Goal: Task Accomplishment & Management: Manage account settings

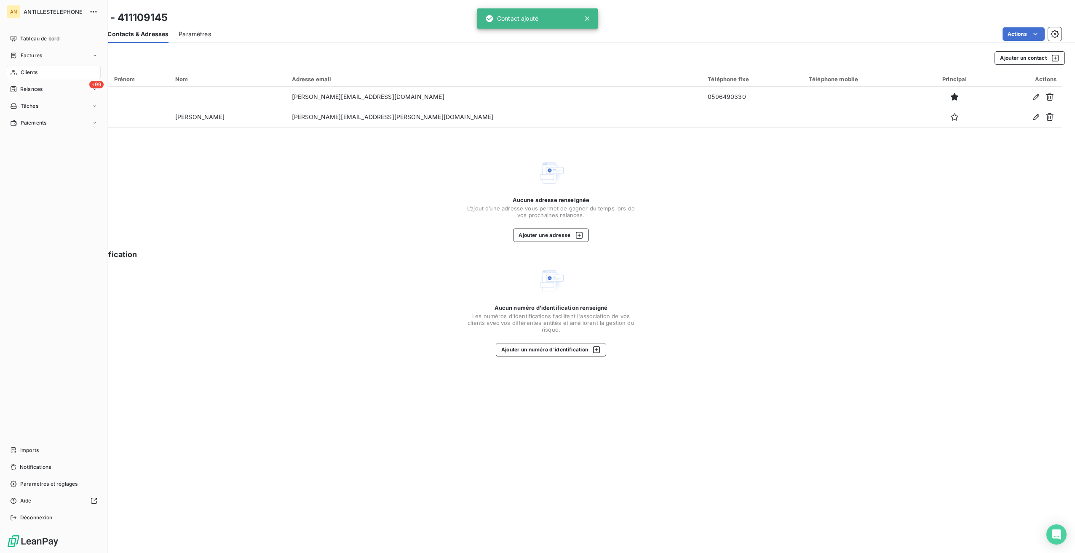
click at [21, 76] on span "Clients" at bounding box center [29, 73] width 17 height 8
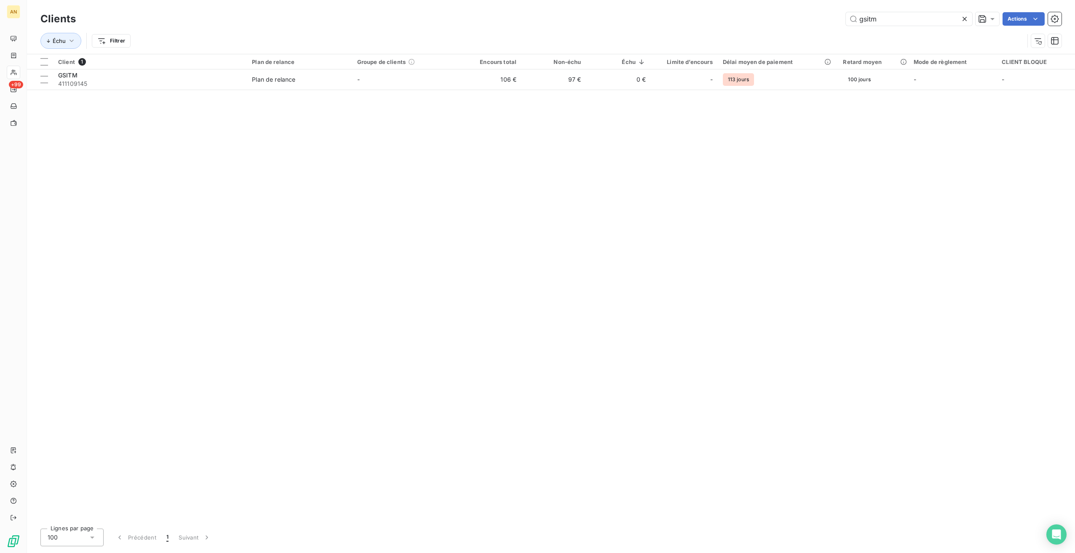
drag, startPoint x: 894, startPoint y: 24, endPoint x: 805, endPoint y: 22, distance: 89.3
click at [803, 19] on div "gsitm Actions" at bounding box center [573, 18] width 975 height 13
type input "paroisse du [GEOGRAPHIC_DATA]"
click at [538, 79] on td "0 €" at bounding box center [553, 79] width 64 height 20
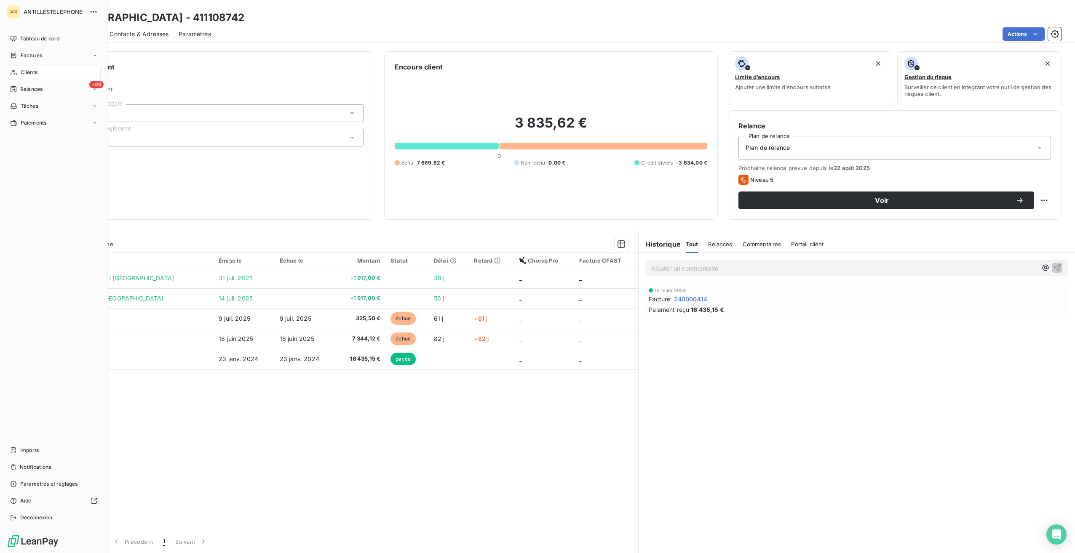
click at [21, 76] on span "Clients" at bounding box center [29, 73] width 17 height 8
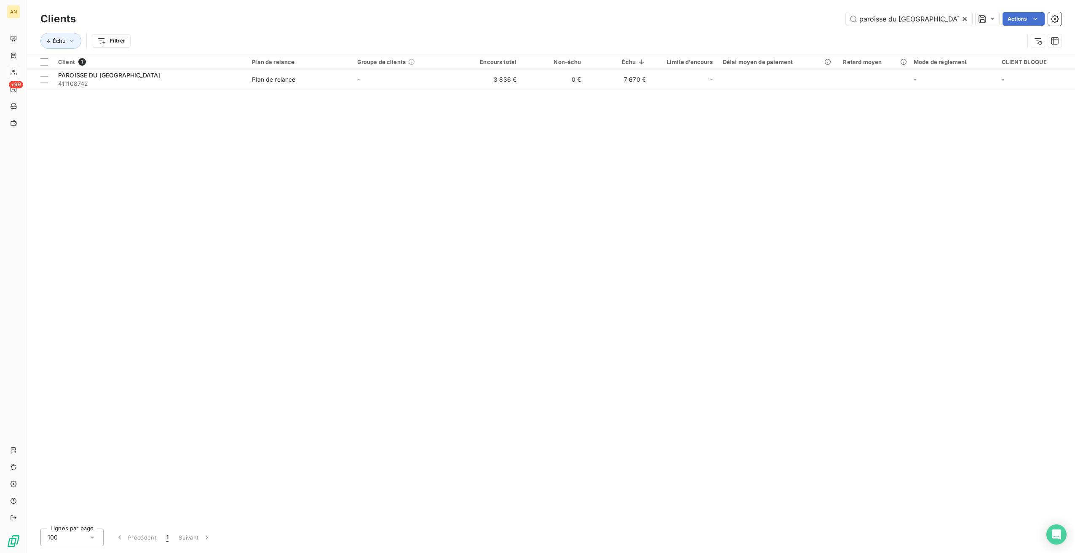
drag, startPoint x: 928, startPoint y: 18, endPoint x: 809, endPoint y: 16, distance: 119.6
click at [809, 16] on div "paroisse du vauclin Actions" at bounding box center [573, 18] width 975 height 13
type input "r"
type input "distillerie"
click at [186, 96] on div "DISTILLERIE [PERSON_NAME]" at bounding box center [150, 95] width 184 height 8
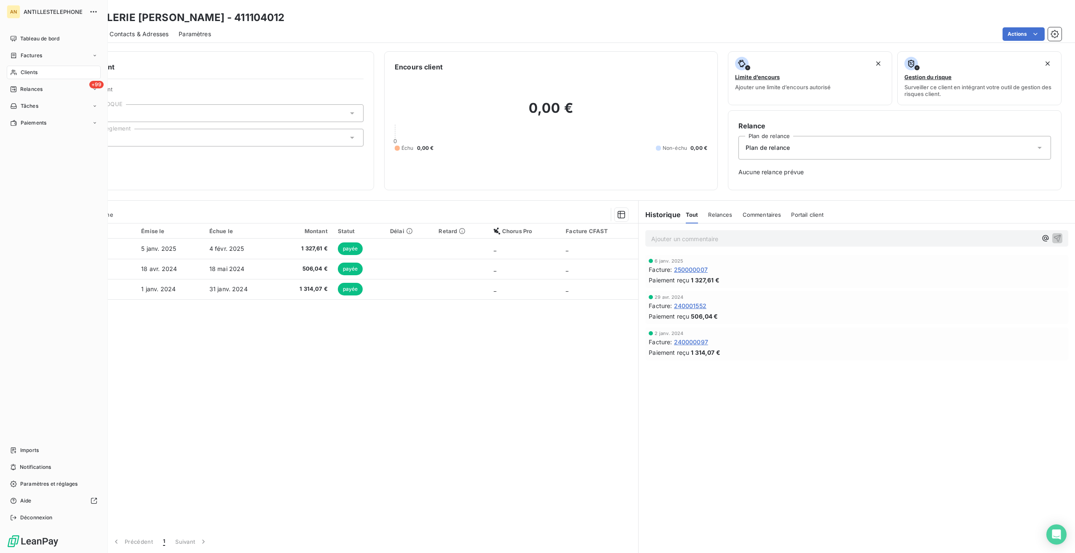
click at [21, 73] on span "Clients" at bounding box center [29, 73] width 17 height 8
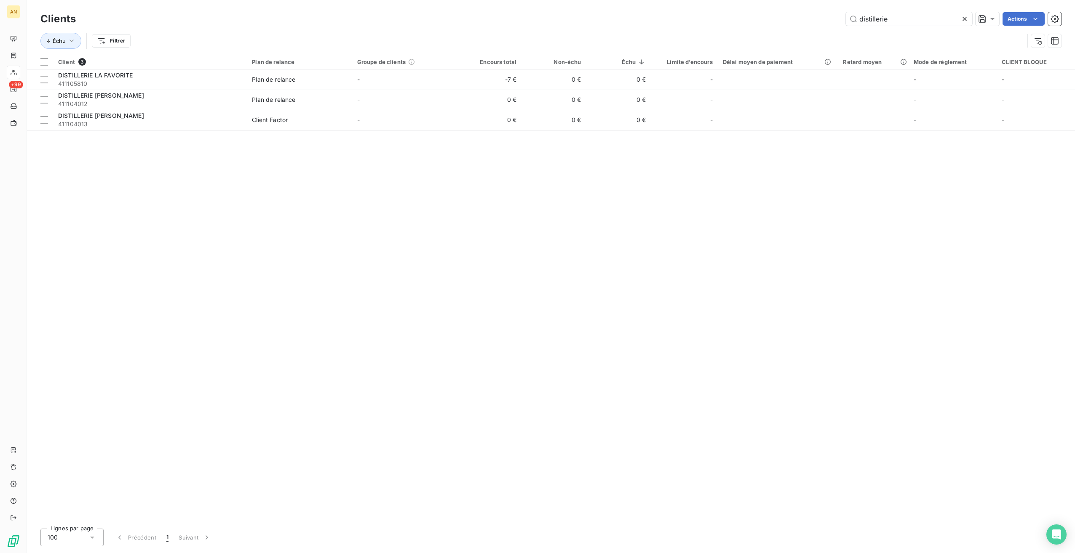
click at [886, 21] on input "distillerie" at bounding box center [909, 18] width 126 height 13
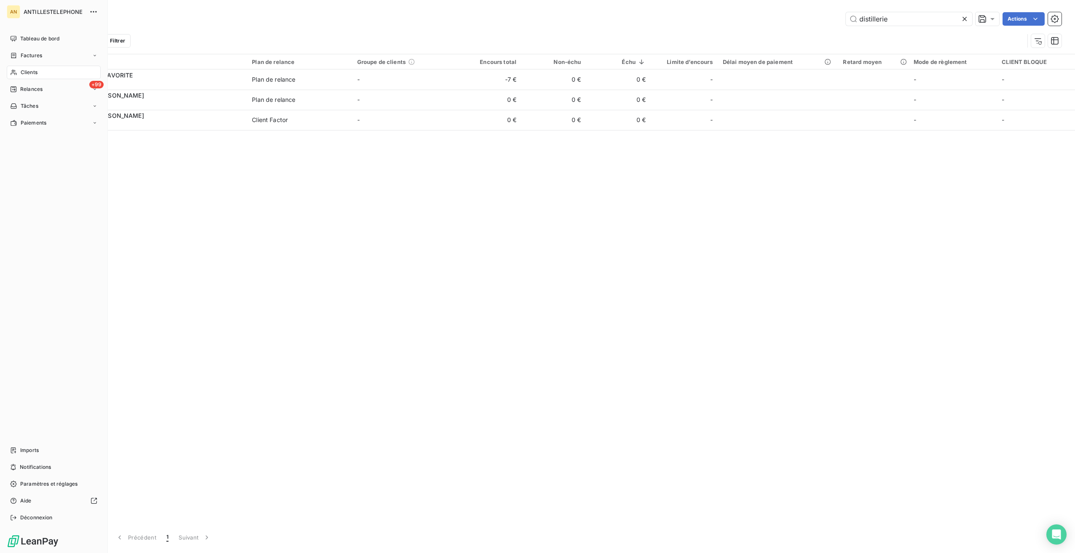
click at [22, 57] on span "Factures" at bounding box center [31, 56] width 21 height 8
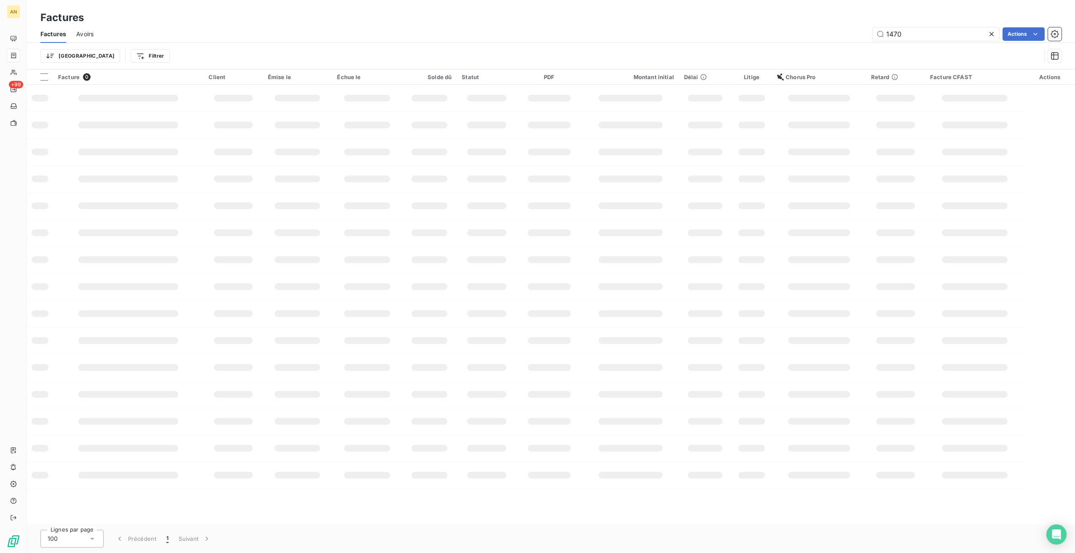
click at [904, 34] on input "1470" at bounding box center [936, 33] width 126 height 13
type input "1"
type input "169,26"
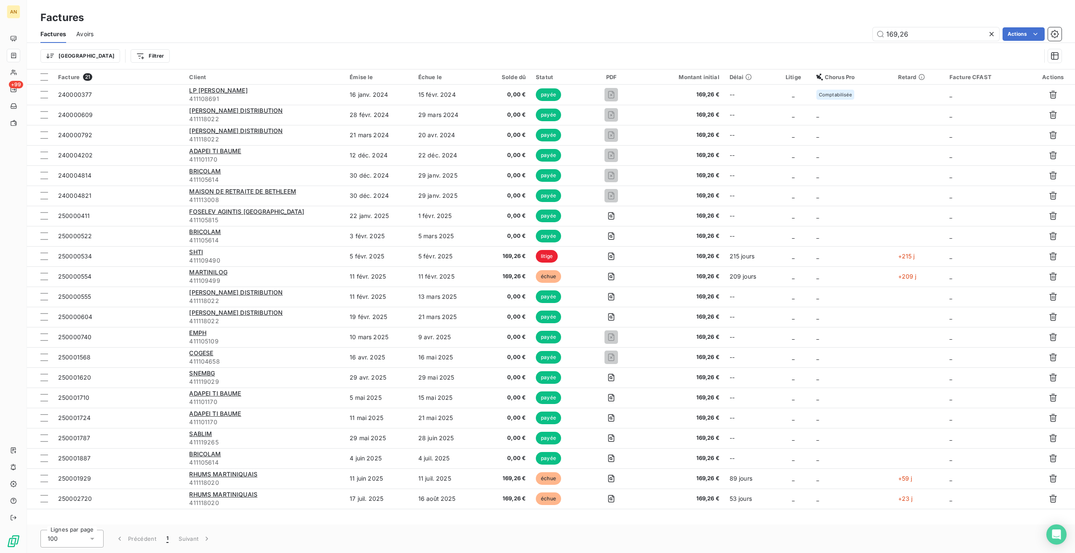
click at [248, 476] on span "RHUMS MARTINIQUAIS" at bounding box center [223, 474] width 68 height 7
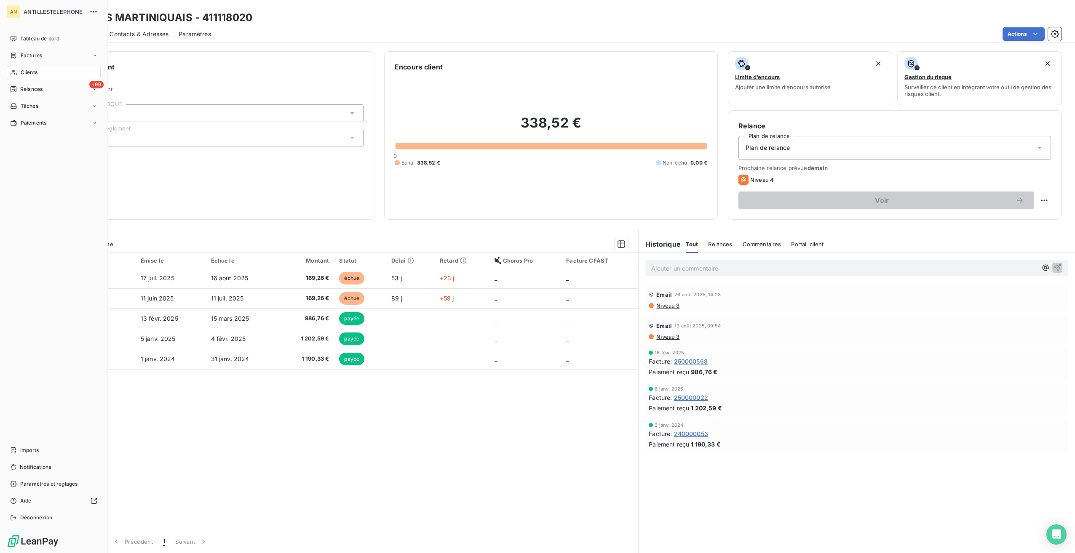
click at [24, 73] on span "Clients" at bounding box center [29, 73] width 17 height 8
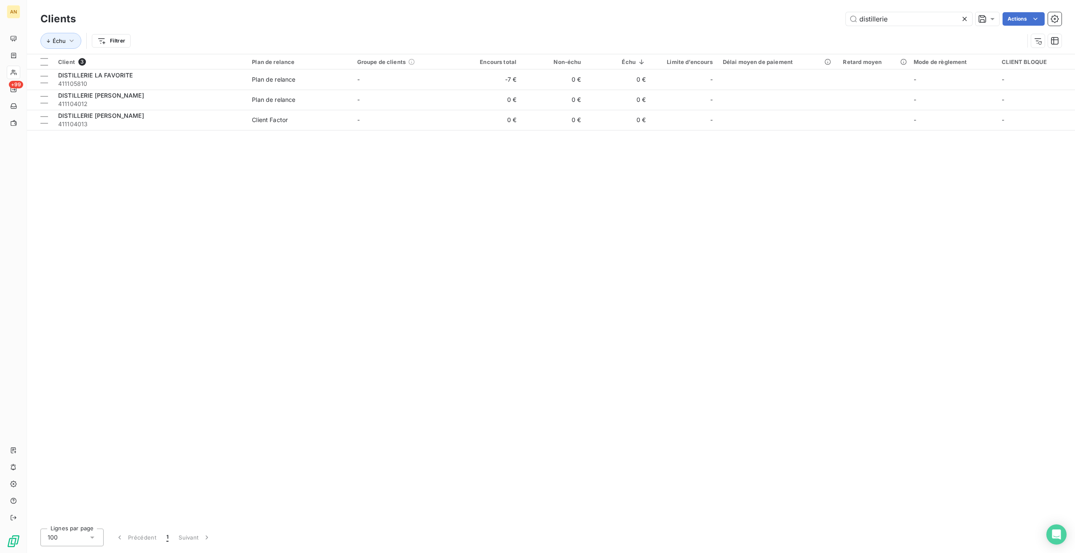
drag, startPoint x: 914, startPoint y: 20, endPoint x: 661, endPoint y: 12, distance: 252.8
click at [677, 14] on div "distillerie Actions" at bounding box center [573, 18] width 975 height 13
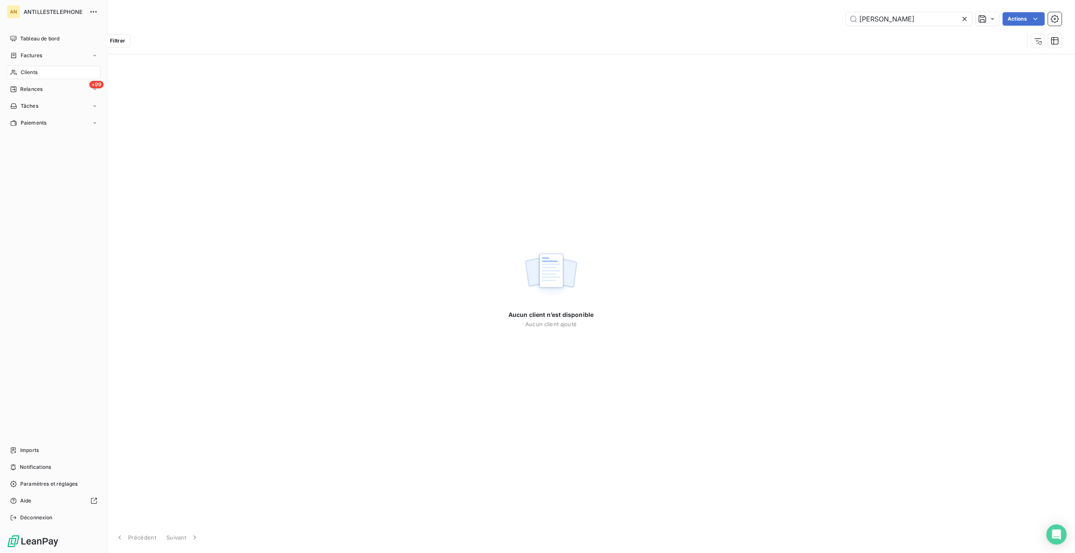
type input "[PERSON_NAME]"
click at [19, 78] on div "Clients" at bounding box center [54, 72] width 94 height 13
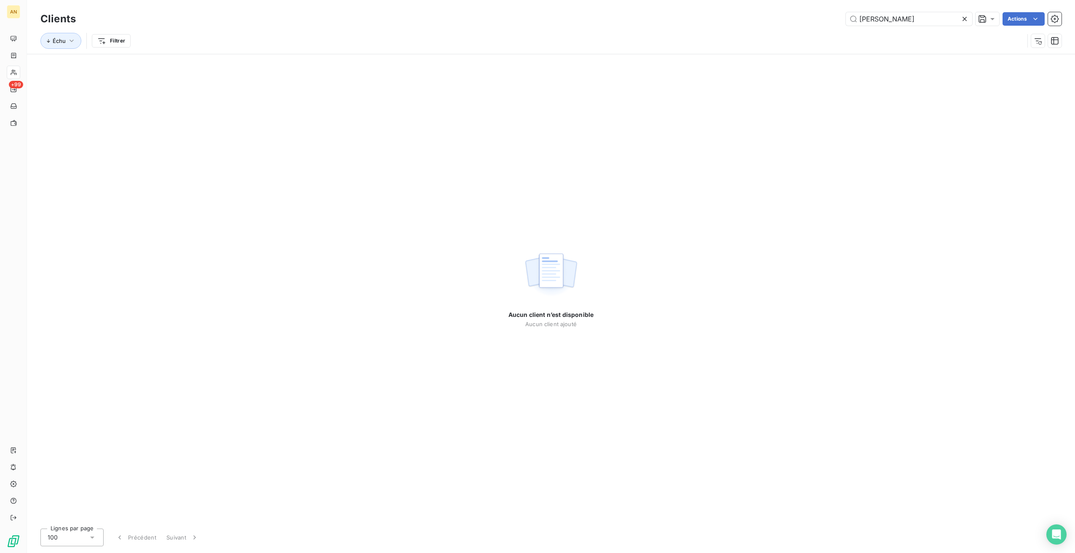
click at [970, 20] on div at bounding box center [966, 18] width 12 height 13
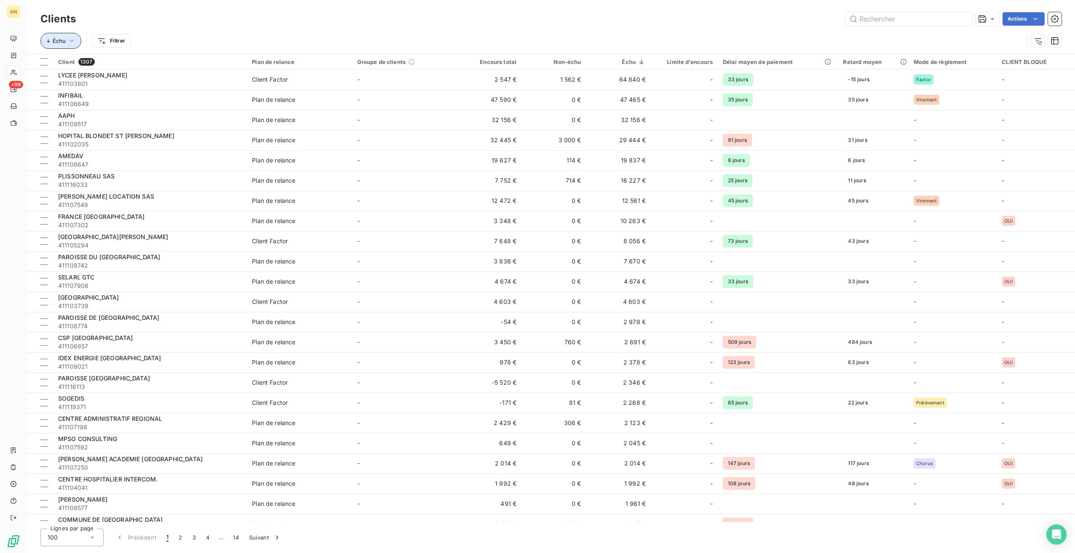
click at [74, 46] on button "Échu" at bounding box center [60, 41] width 41 height 16
click at [72, 91] on button "Supprimer le tri" at bounding box center [160, 86] width 241 height 19
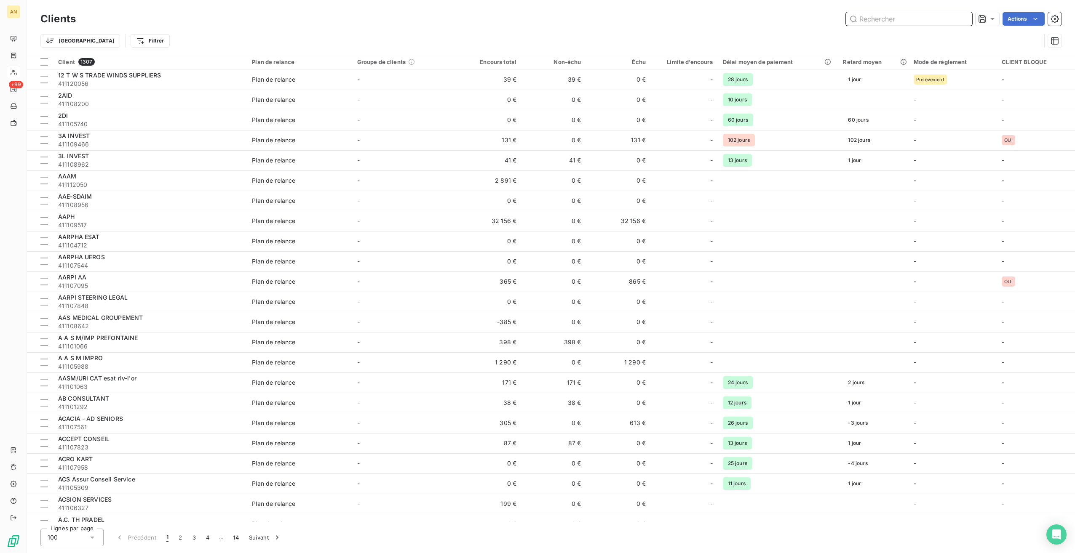
click at [904, 19] on input "text" at bounding box center [909, 18] width 126 height 13
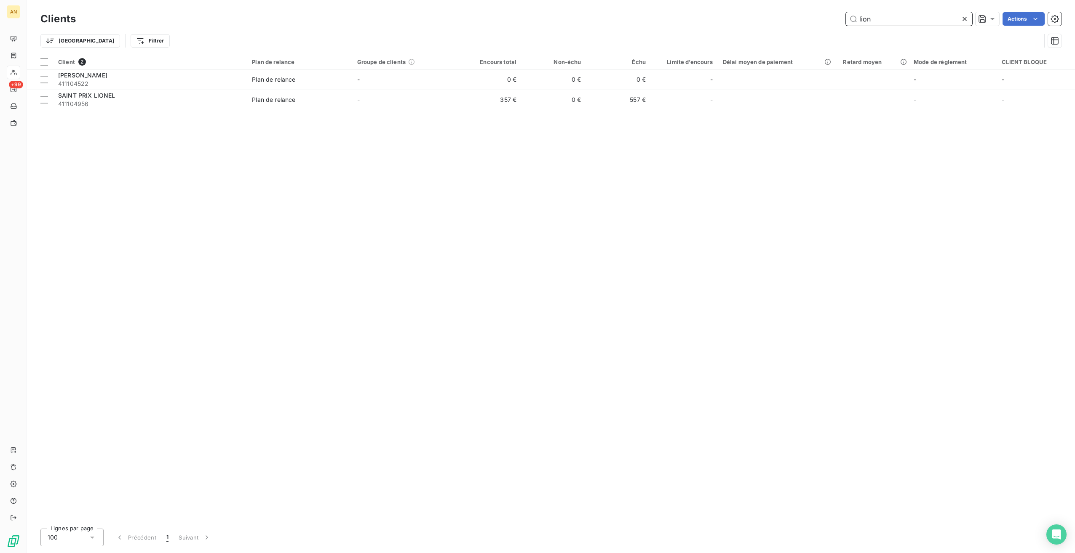
type input "lion"
click at [193, 101] on span "411104956" at bounding box center [150, 104] width 184 height 8
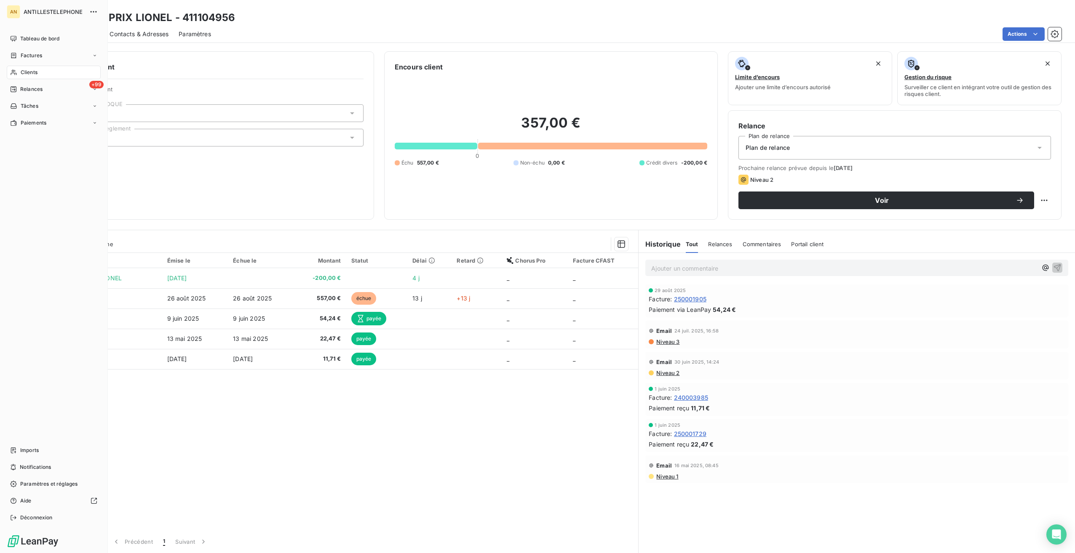
click at [23, 76] on div "Clients" at bounding box center [54, 72] width 94 height 13
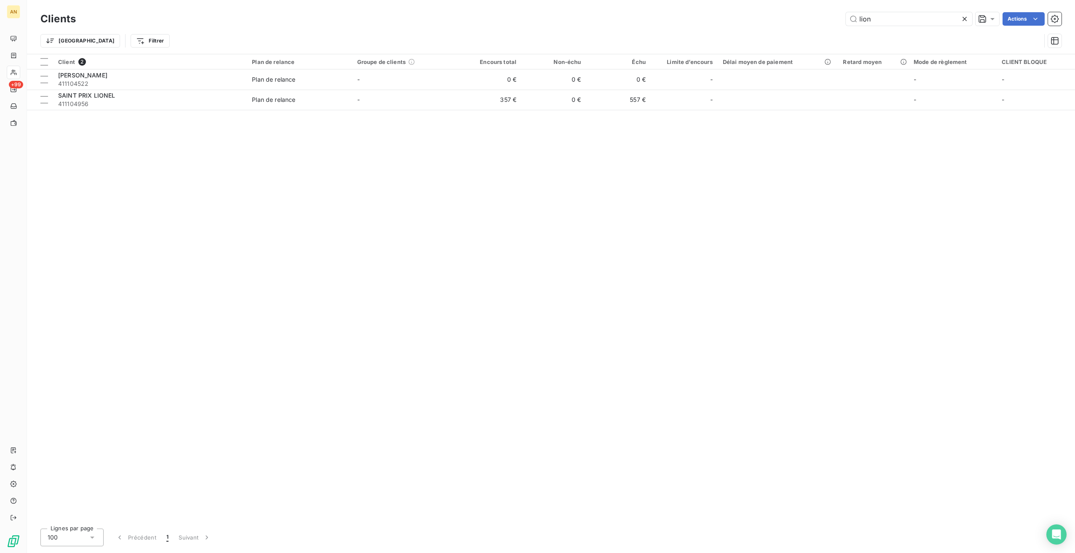
drag, startPoint x: 879, startPoint y: 20, endPoint x: 830, endPoint y: 19, distance: 48.8
click at [830, 19] on div "lion Actions" at bounding box center [573, 18] width 975 height 13
drag, startPoint x: 879, startPoint y: 20, endPoint x: 745, endPoint y: 8, distance: 135.3
click at [748, 8] on div "Clients GIB Actions Trier Filtrer" at bounding box center [551, 27] width 1048 height 54
type input "[PERSON_NAME]"
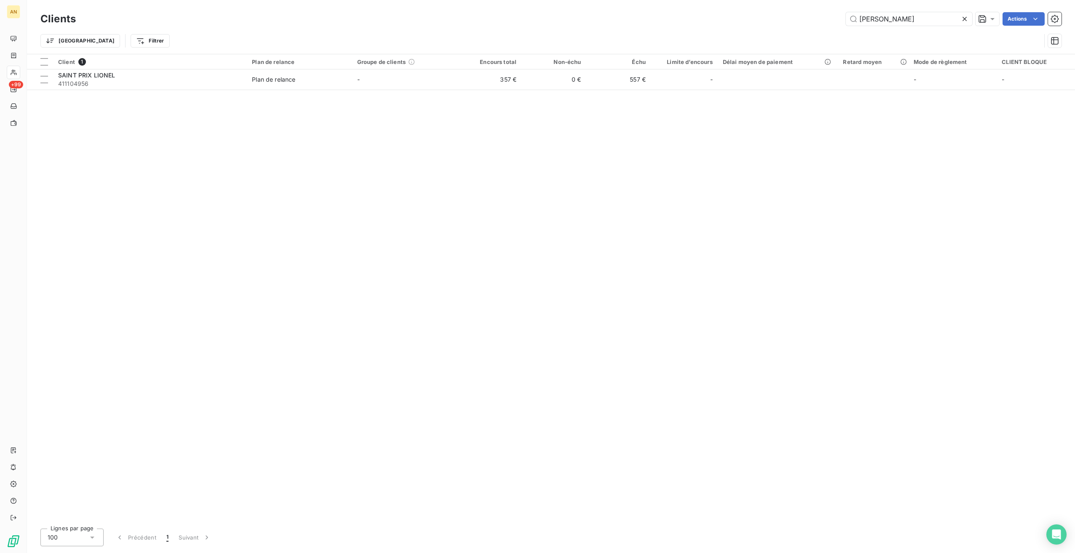
click at [120, 83] on span "411104956" at bounding box center [150, 84] width 184 height 8
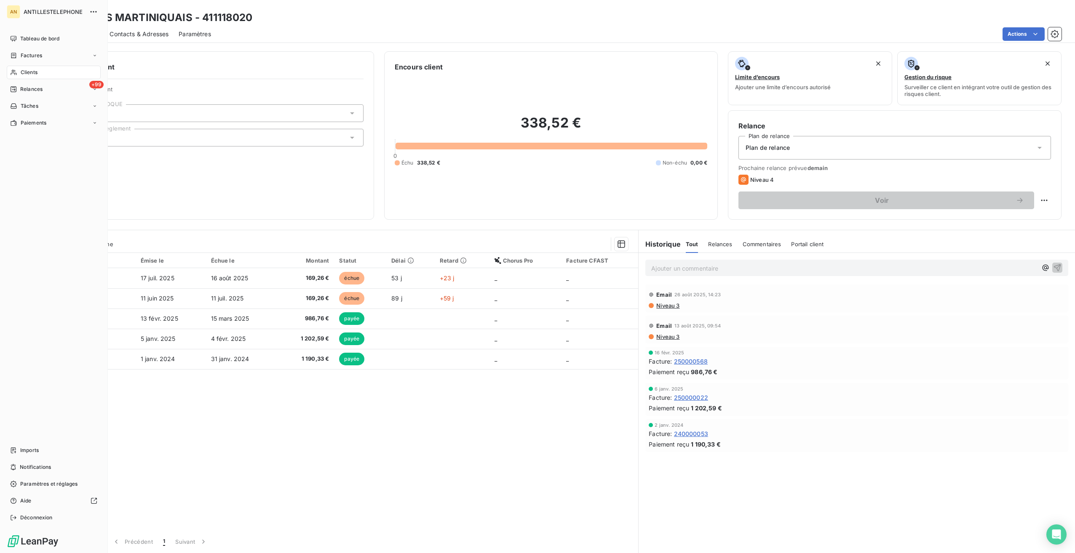
drag, startPoint x: 19, startPoint y: 77, endPoint x: 31, endPoint y: 77, distance: 12.7
click at [19, 77] on div "Clients" at bounding box center [54, 72] width 94 height 13
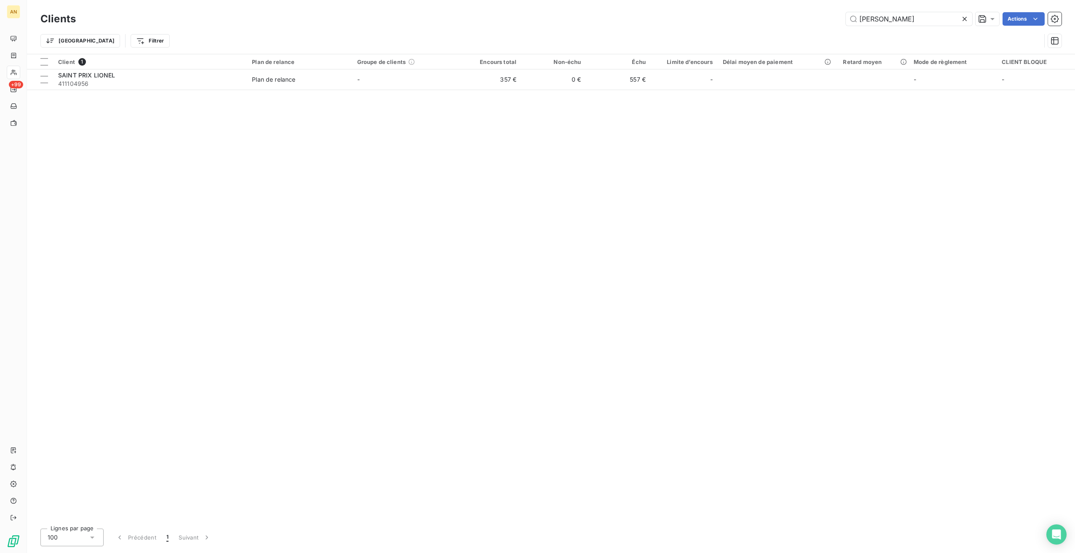
drag, startPoint x: 887, startPoint y: 23, endPoint x: 806, endPoint y: 21, distance: 80.9
click at [809, 22] on div "lionel Actions" at bounding box center [573, 18] width 975 height 13
type input "106361"
click at [112, 90] on div "Client 1 Plan de relance Groupe de clients Encours total Non-échu Échu Limite d…" at bounding box center [551, 288] width 1048 height 468
click at [104, 78] on span "GIB ING EXPERTISE" at bounding box center [86, 75] width 56 height 7
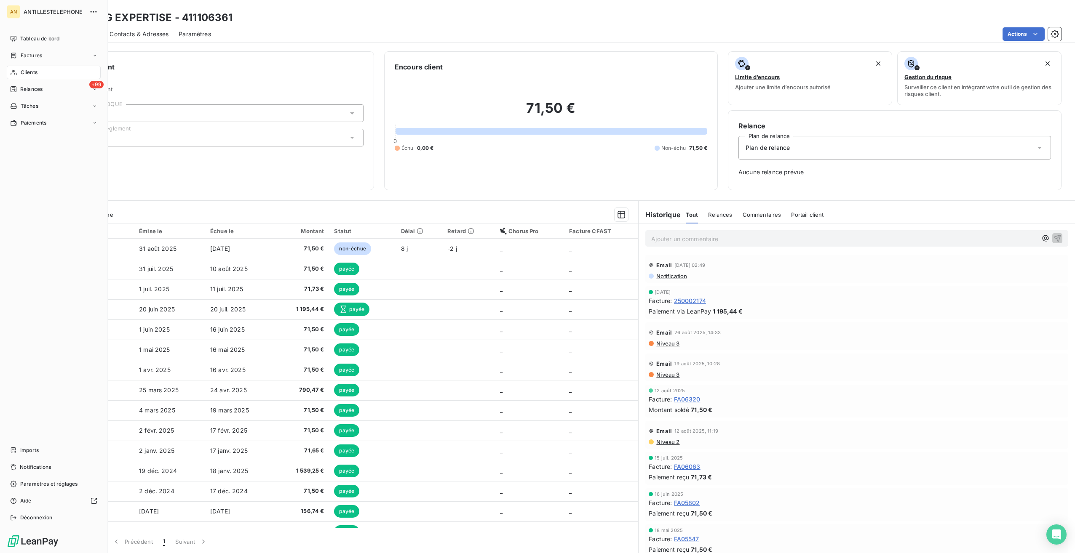
click at [18, 74] on div "Clients" at bounding box center [54, 72] width 94 height 13
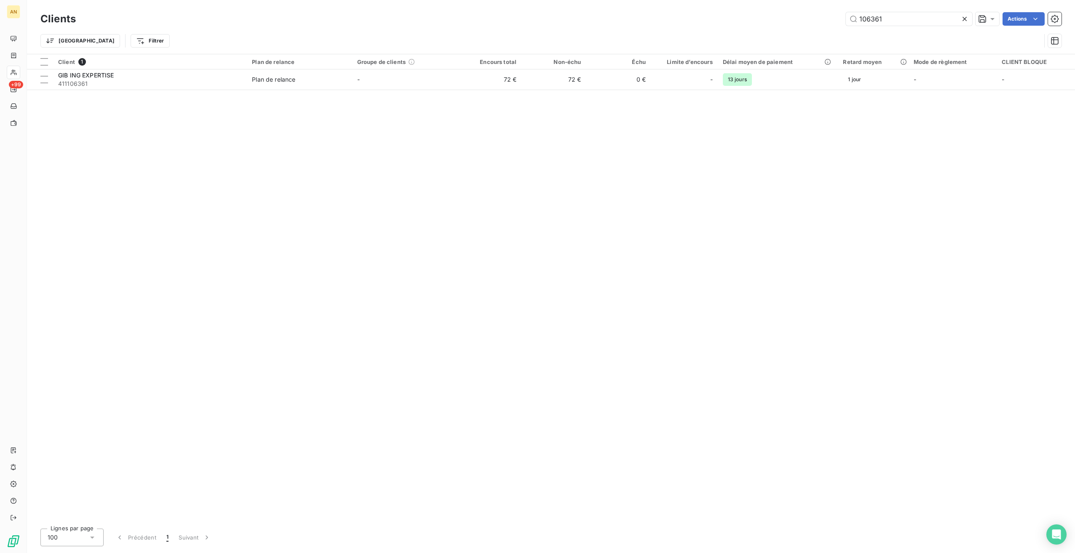
drag, startPoint x: 910, startPoint y: 16, endPoint x: 814, endPoint y: 18, distance: 96.4
click at [814, 18] on div "106361 Actions" at bounding box center [573, 18] width 975 height 13
type input "transla"
click at [262, 87] on td "Plan de relance" at bounding box center [299, 79] width 105 height 20
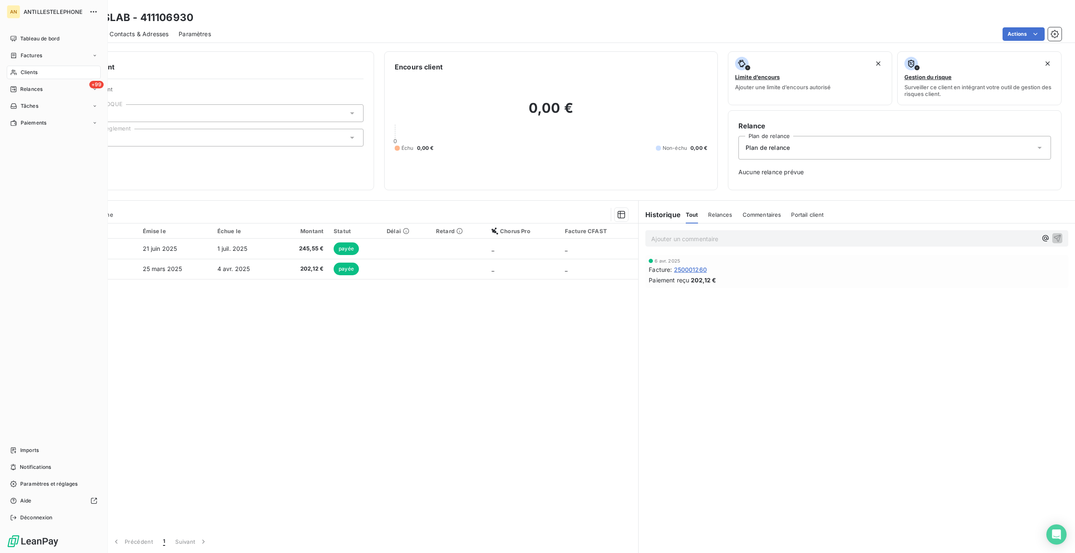
click at [20, 76] on div "Clients" at bounding box center [54, 72] width 94 height 13
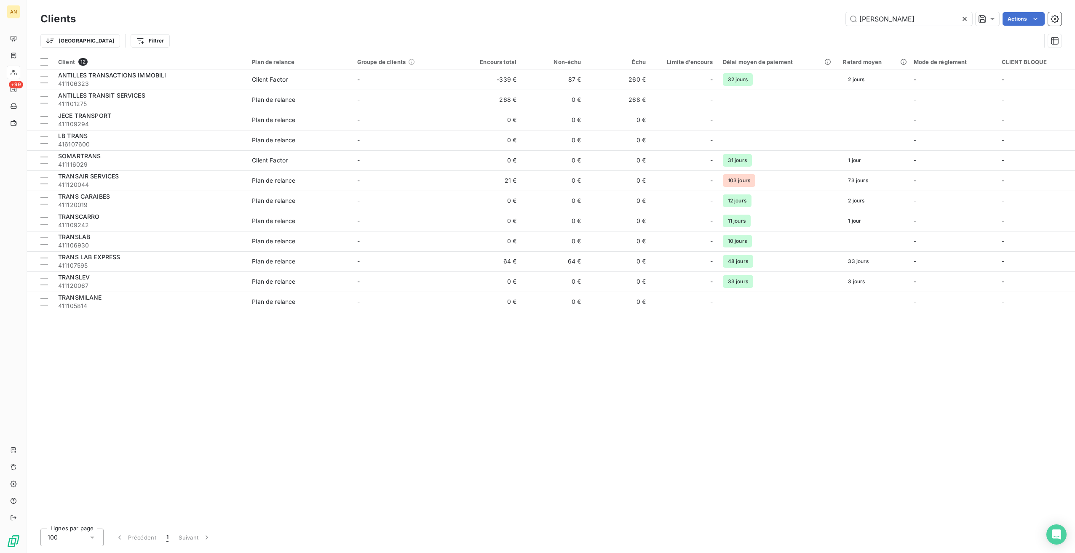
type input "[PERSON_NAME]"
click at [104, 262] on span "411107595" at bounding box center [150, 266] width 184 height 8
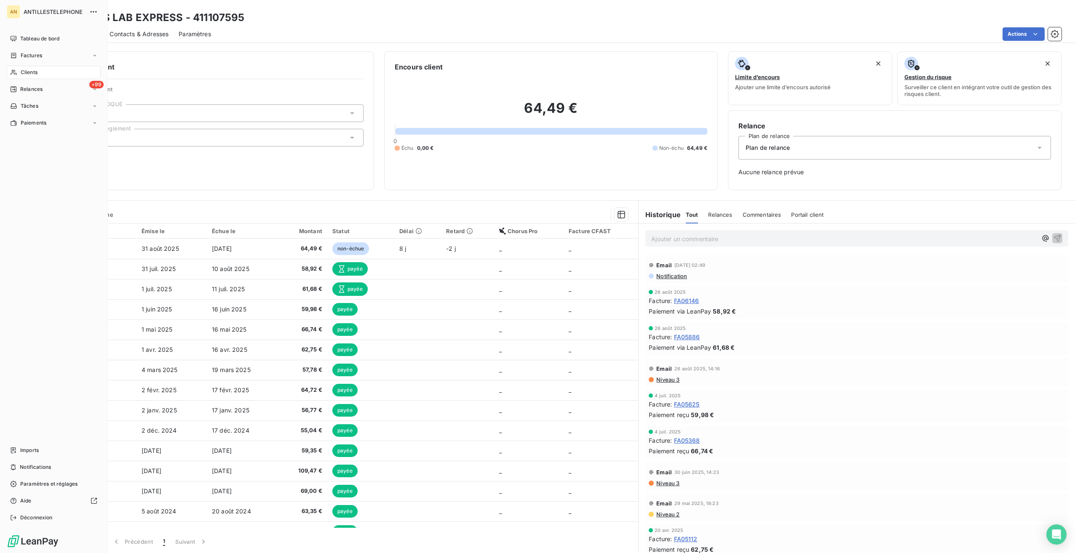
click at [23, 93] on span "Relances" at bounding box center [31, 89] width 22 height 8
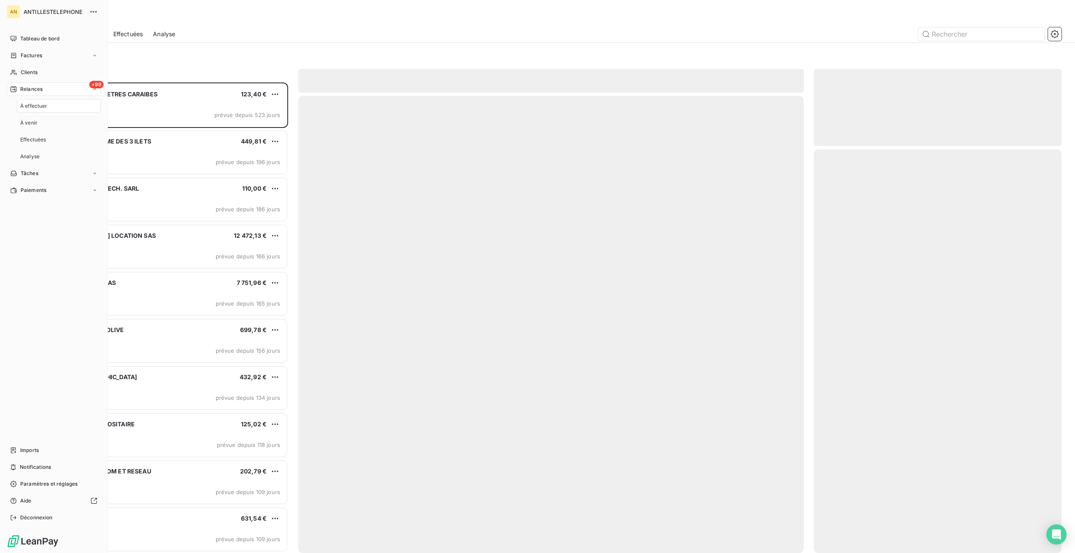
scroll to position [464, 241]
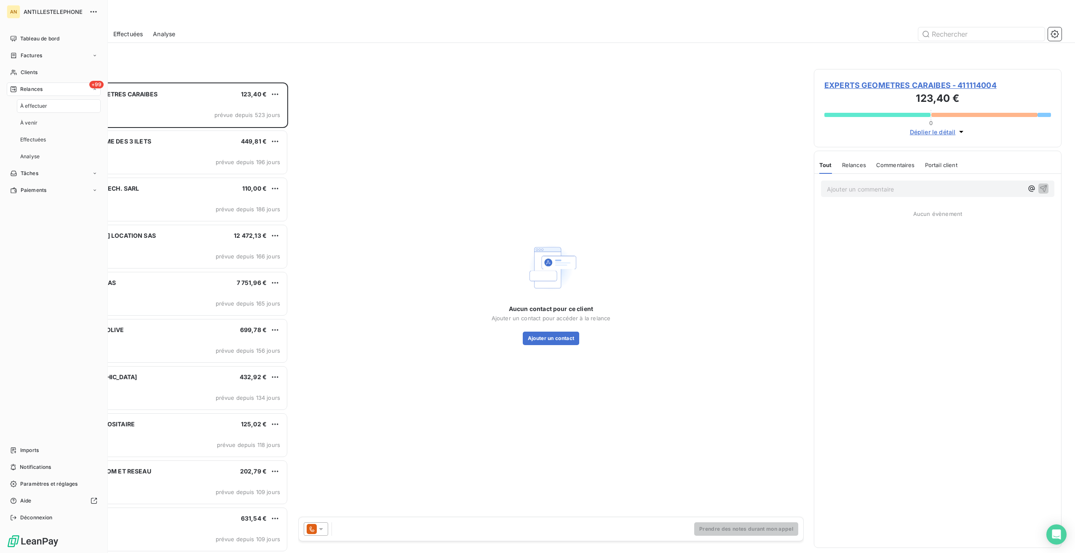
click at [33, 106] on span "À effectuer" at bounding box center [33, 106] width 27 height 8
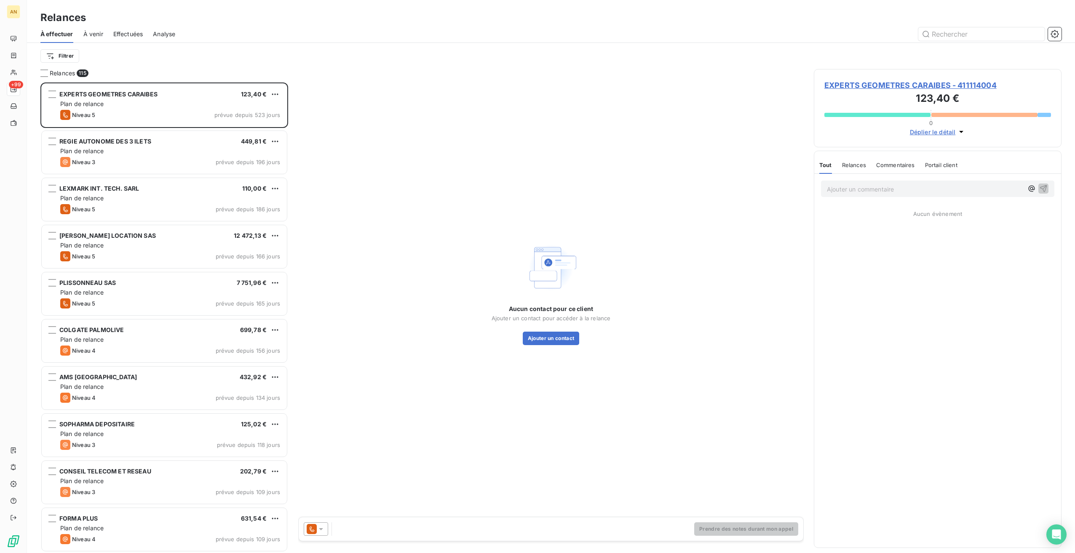
click at [1050, 40] on button "button" at bounding box center [1054, 33] width 13 height 13
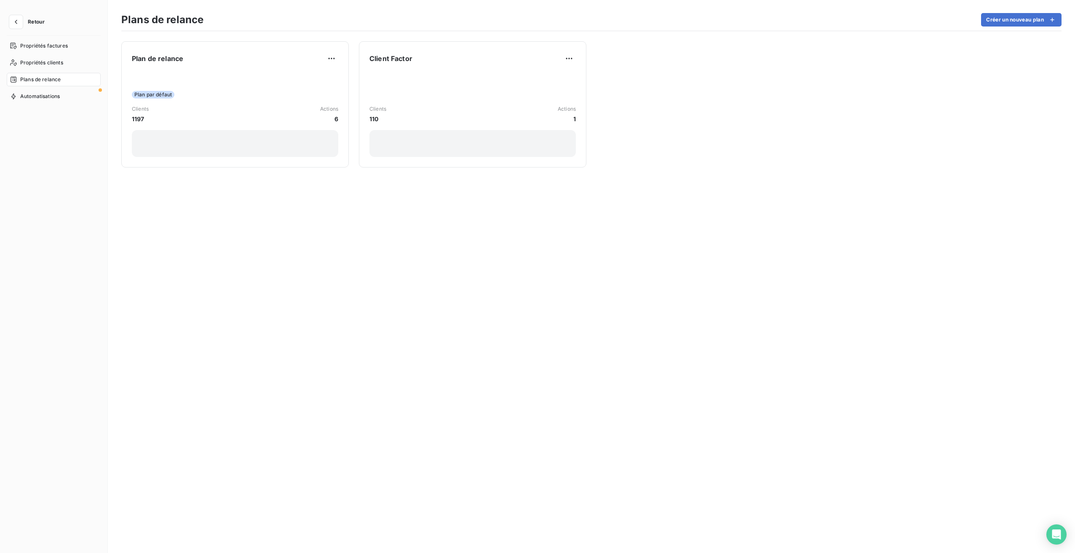
click at [189, 116] on div "Clients 1197 Actions 6" at bounding box center [235, 114] width 206 height 18
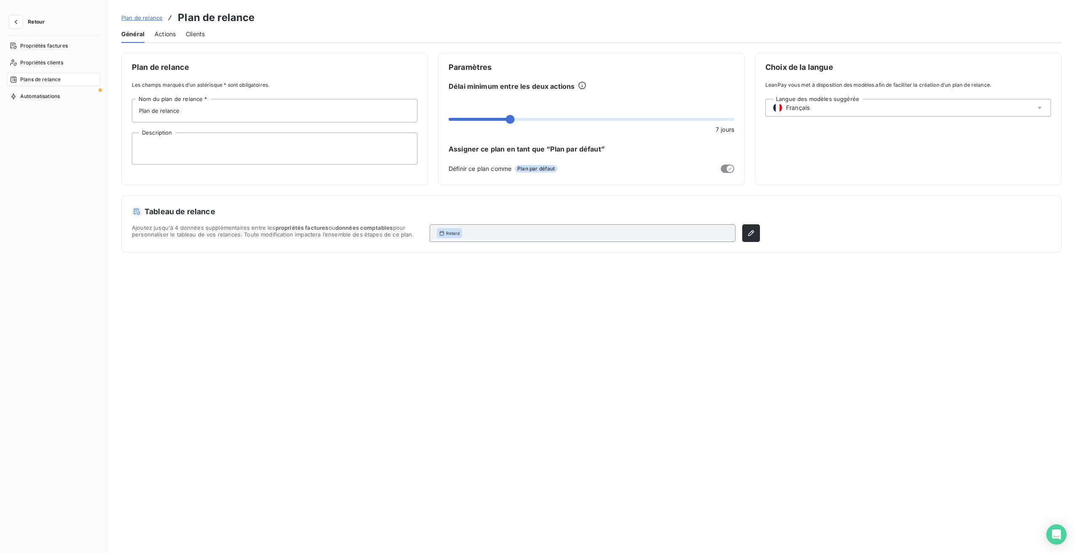
click at [175, 32] on span "Actions" at bounding box center [165, 34] width 21 height 8
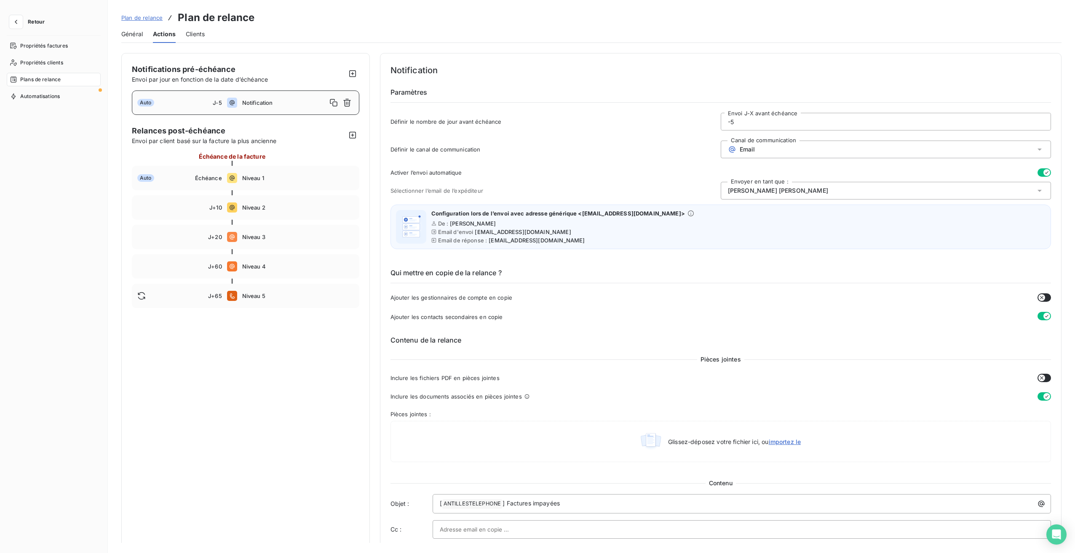
click at [214, 103] on span "J-5" at bounding box center [217, 102] width 9 height 7
click at [349, 104] on icon "button" at bounding box center [347, 103] width 8 height 8
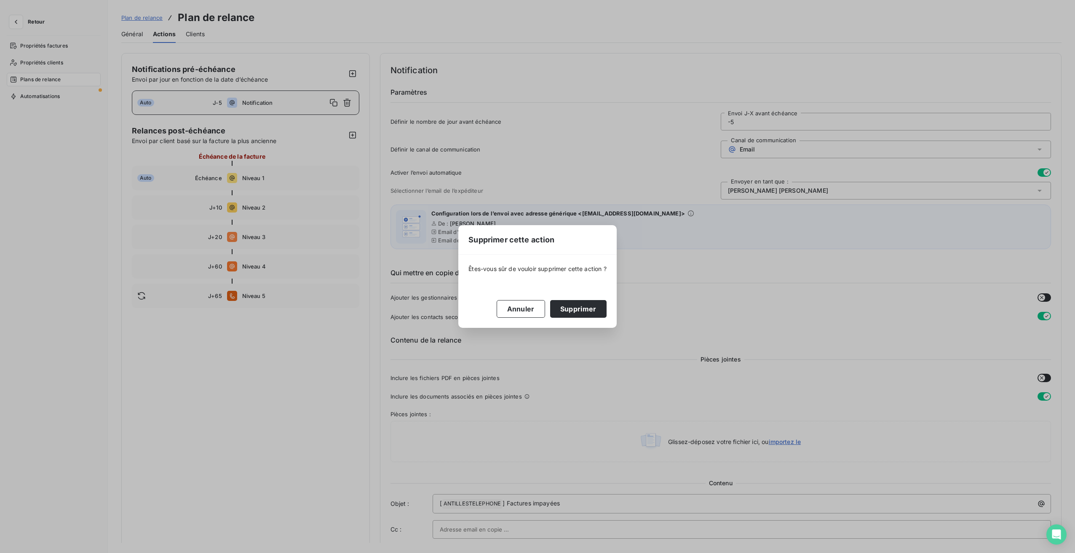
click at [585, 313] on button "Supprimer" at bounding box center [578, 309] width 56 height 18
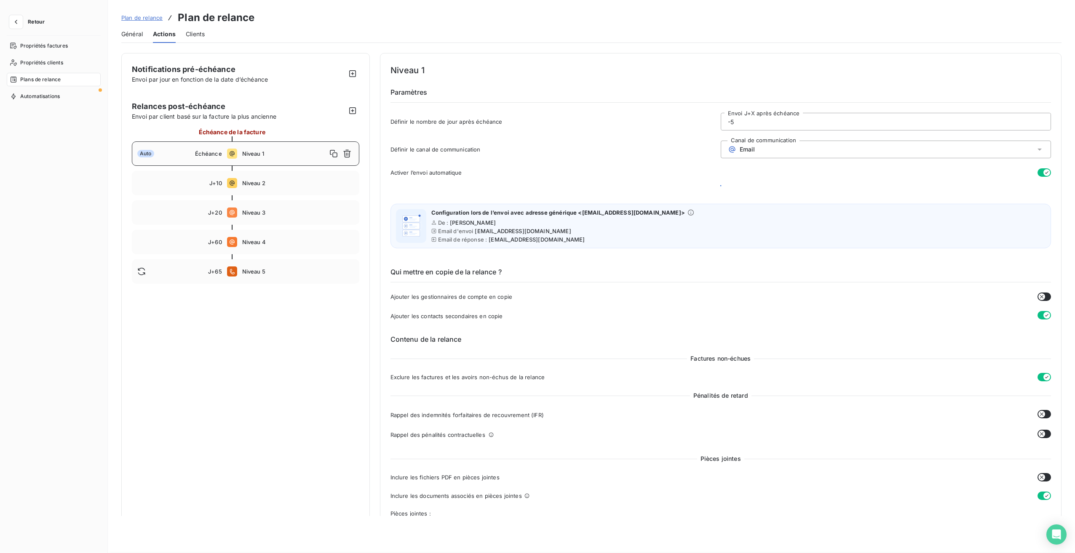
type input "0"
click at [183, 535] on button "Enregistrer les modifications" at bounding box center [181, 538] width 120 height 18
click at [20, 24] on icon "button" at bounding box center [16, 22] width 8 height 8
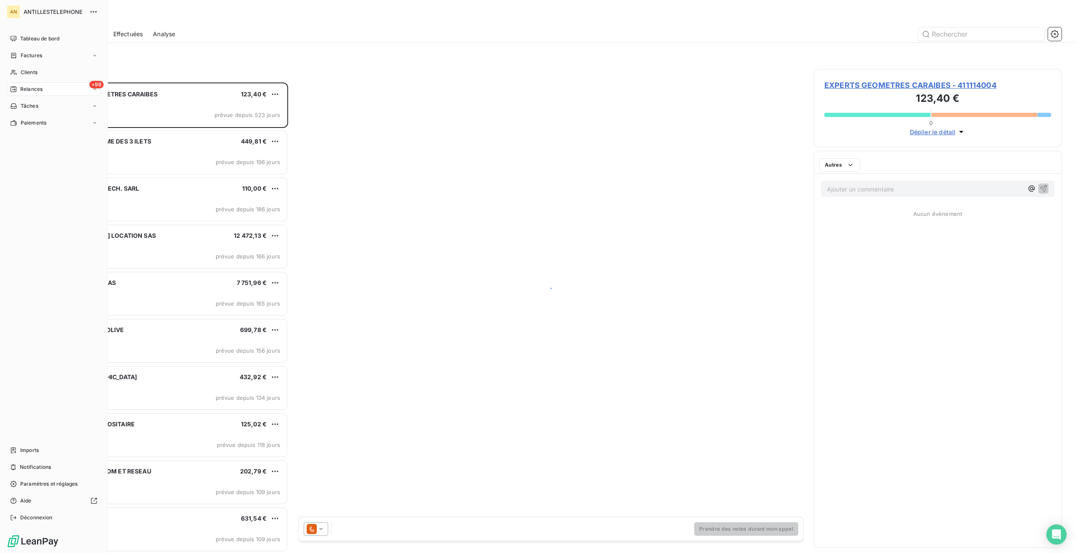
scroll to position [464, 241]
click at [25, 81] on nav "Tableau de bord Factures Clients +99 Relances Tâches Paiements" at bounding box center [54, 81] width 94 height 98
click at [33, 73] on span "Clients" at bounding box center [29, 73] width 17 height 8
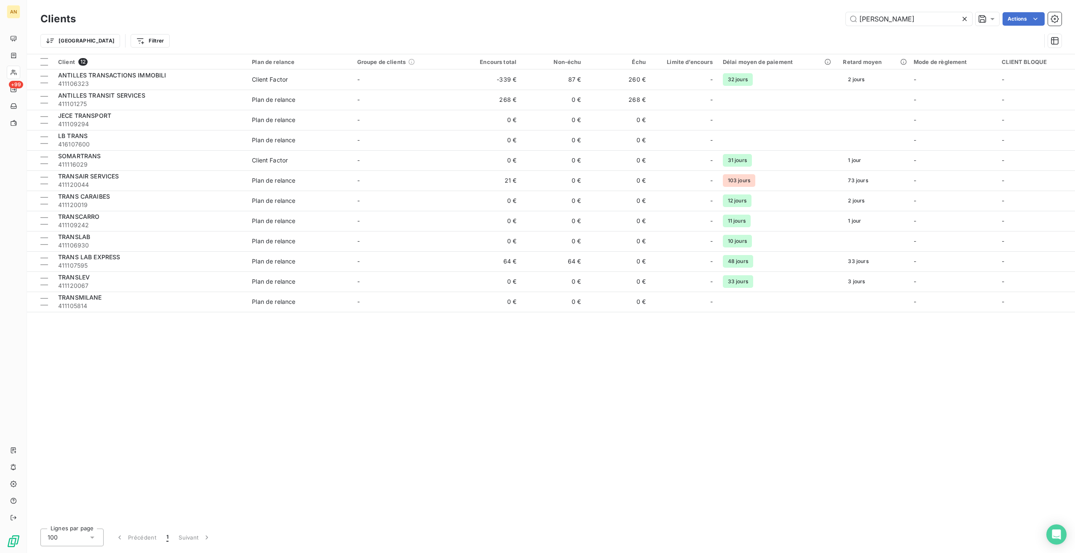
drag, startPoint x: 896, startPoint y: 24, endPoint x: 842, endPoint y: 19, distance: 54.2
click at [844, 19] on div "[PERSON_NAME] Actions" at bounding box center [573, 18] width 975 height 13
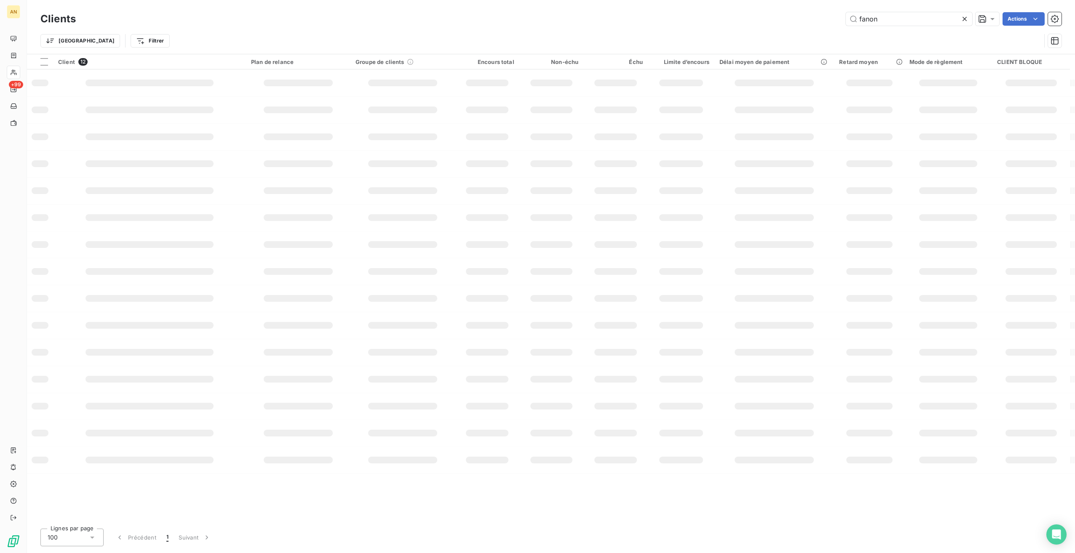
type input "fanon"
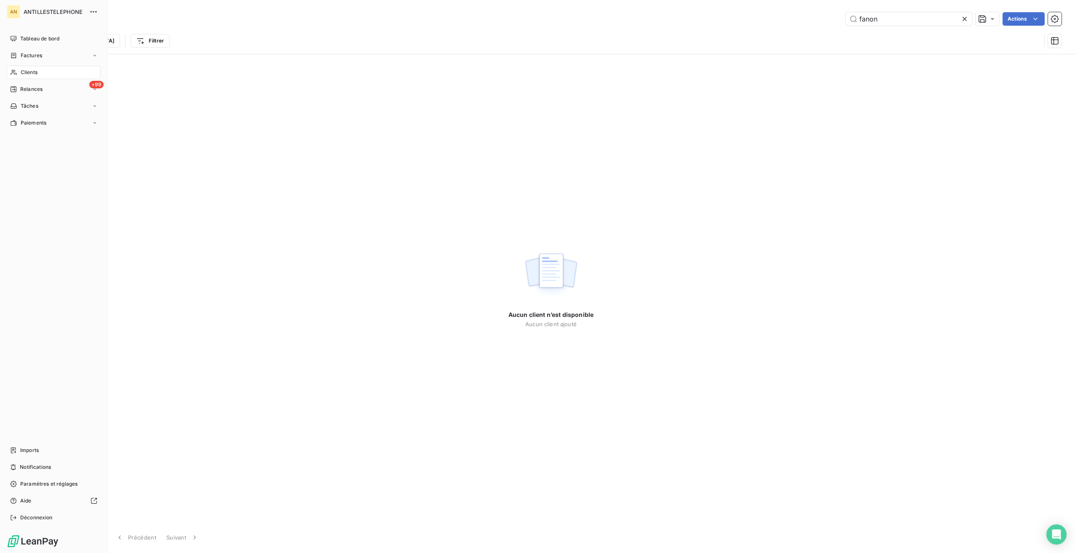
click at [23, 81] on nav "Tableau de bord Factures Clients +99 Relances Tâches Paiements" at bounding box center [54, 81] width 94 height 98
